Goal: Navigation & Orientation: Find specific page/section

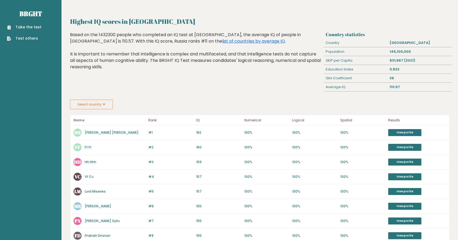
click at [101, 107] on button "Select country" at bounding box center [91, 105] width 43 height 10
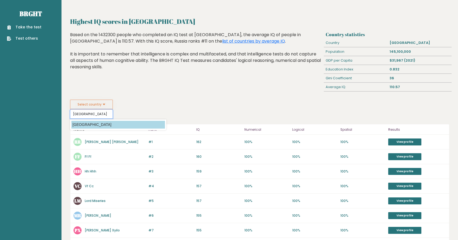
type input "[GEOGRAPHIC_DATA]"
click at [108, 124] on option "[GEOGRAPHIC_DATA]" at bounding box center [118, 125] width 94 height 8
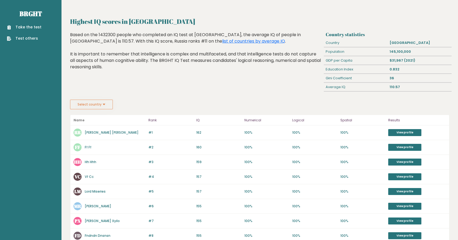
click at [32, 39] on link "Test others" at bounding box center [24, 39] width 35 height 6
